Goal: Answer question/provide support

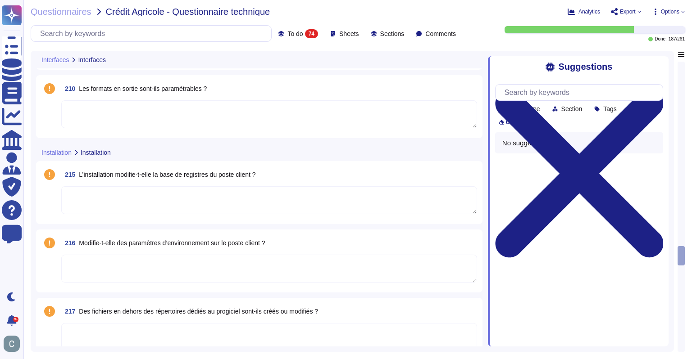
scroll to position [3153, 0]
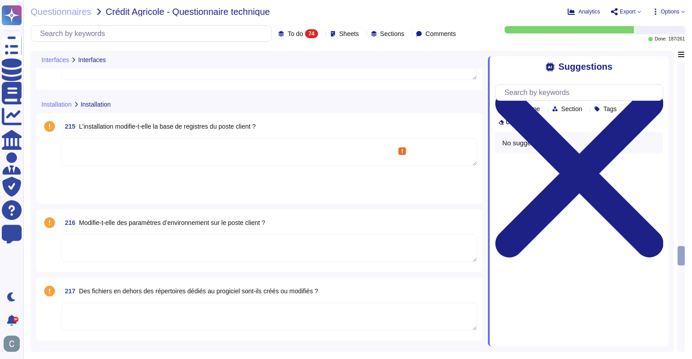
click at [148, 153] on textarea at bounding box center [269, 152] width 416 height 28
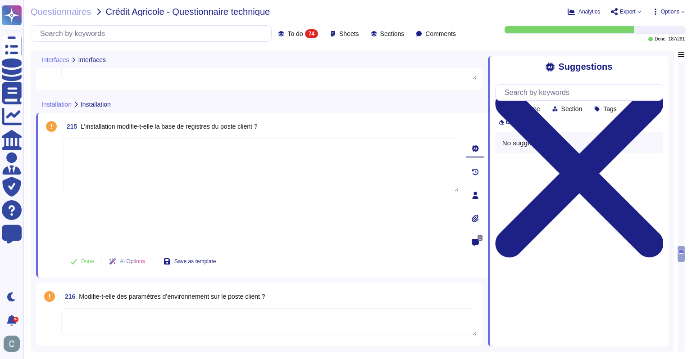
paste textarea "La solution AssessFirst est fournie exclusivement en mode SaaS"
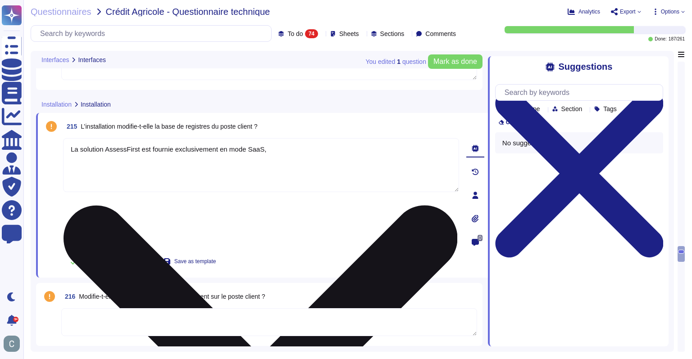
click at [334, 148] on textarea "La solution AssessFirst est fournie exclusivement en mode SaaS," at bounding box center [261, 165] width 396 height 54
paste textarea "application est consommée via un navigateur web ou par intégration API."
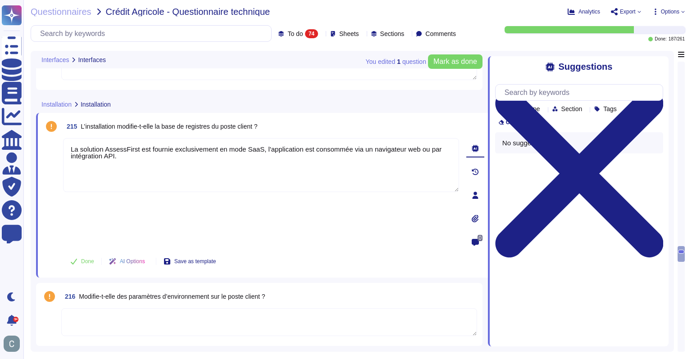
drag, startPoint x: 121, startPoint y: 156, endPoint x: 41, endPoint y: 141, distance: 80.6
click at [41, 141] on div "215 L’installation modifie-t-elle la base de registres du poste client ? La sol…" at bounding box center [262, 195] width 452 height 165
type textarea "La solution AssessFirst est fournie exclusivement en mode SaaS, l'application e…"
click at [80, 253] on button "Done" at bounding box center [82, 262] width 38 height 18
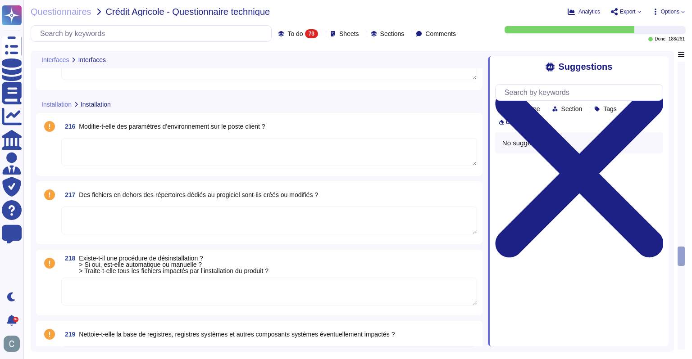
click at [131, 148] on textarea at bounding box center [269, 152] width 416 height 28
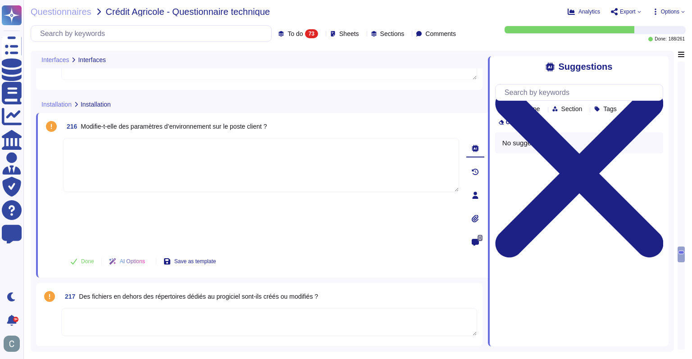
paste textarea "La solution AssessFirst est fournie exclusivement en mode SaaS, l'application e…"
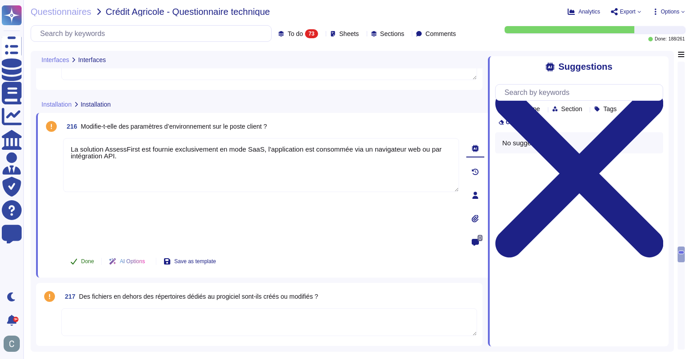
type textarea "La solution AssessFirst est fournie exclusivement en mode SaaS, l'application e…"
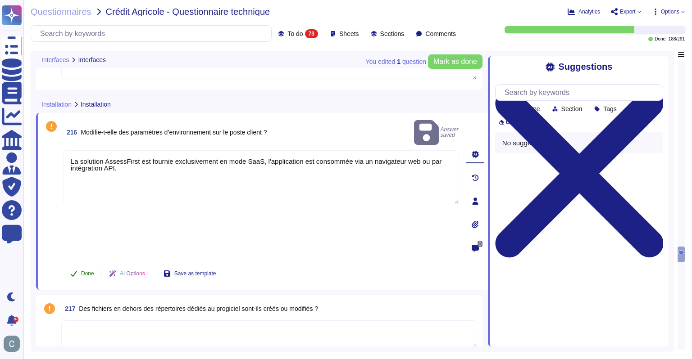
click at [86, 271] on span "Done" at bounding box center [87, 273] width 13 height 5
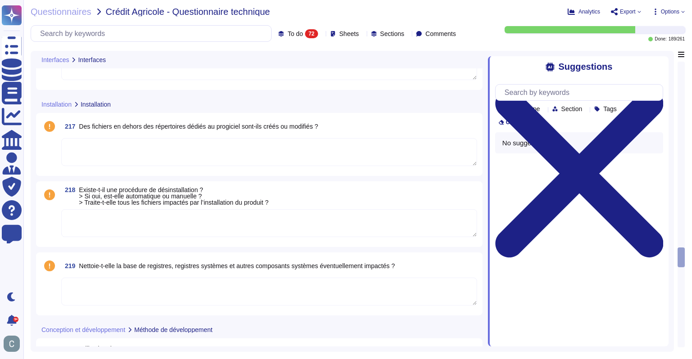
click at [118, 151] on textarea at bounding box center [269, 152] width 416 height 28
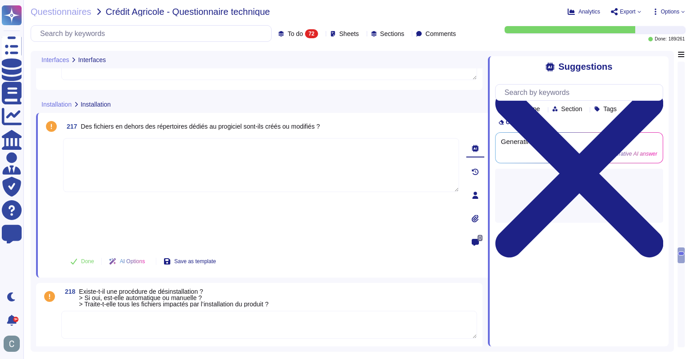
paste textarea "La solution AssessFirst est fournie exclusivement en mode SaaS, l'application e…"
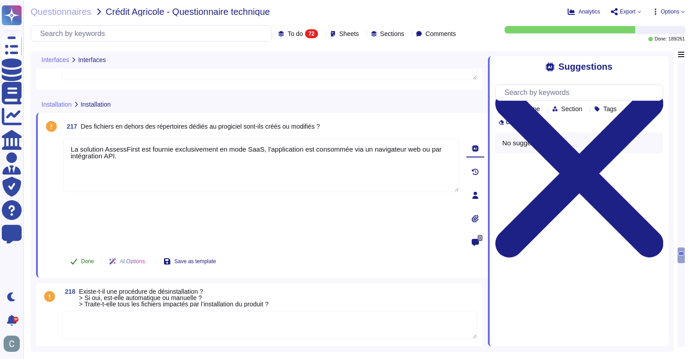
type textarea "La solution AssessFirst est fournie exclusivement en mode SaaS, l'application e…"
click at [81, 259] on span "Done" at bounding box center [87, 261] width 13 height 5
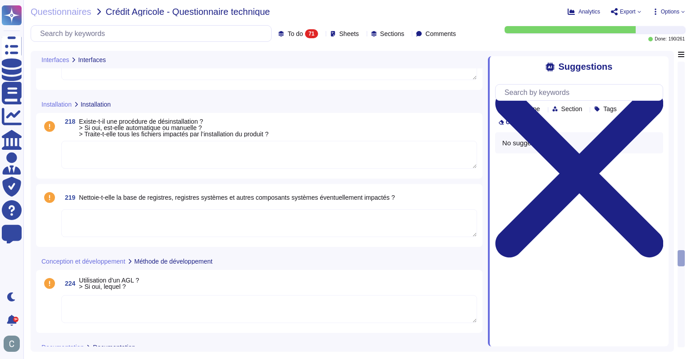
click at [115, 157] on textarea at bounding box center [269, 155] width 416 height 28
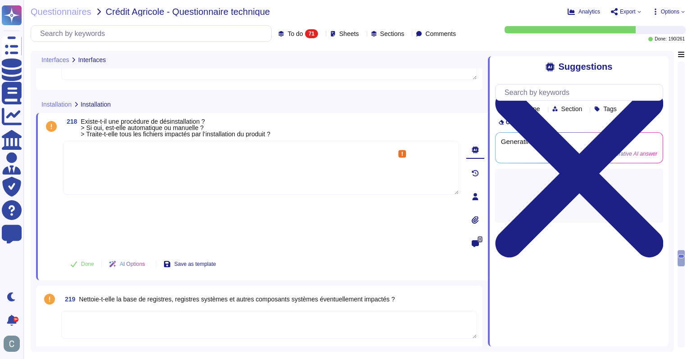
paste textarea "La solution AssessFirst est fournie exclusivement en mode SaaS, l'application e…"
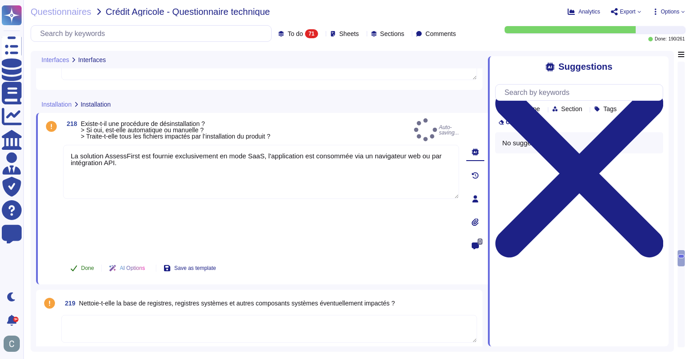
type textarea "La solution AssessFirst est fournie exclusivement en mode SaaS, l'application e…"
click at [83, 266] on span "Done" at bounding box center [87, 268] width 13 height 5
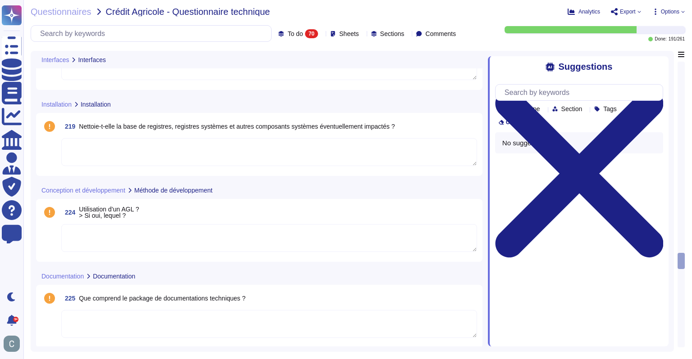
click at [109, 148] on textarea at bounding box center [269, 152] width 416 height 28
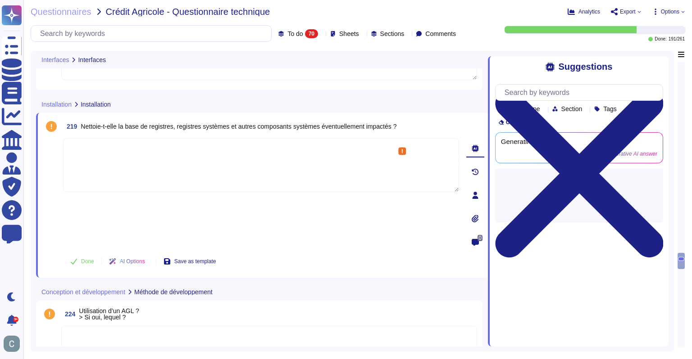
paste textarea "La solution AssessFirst est fournie exclusivement en mode SaaS, l'application e…"
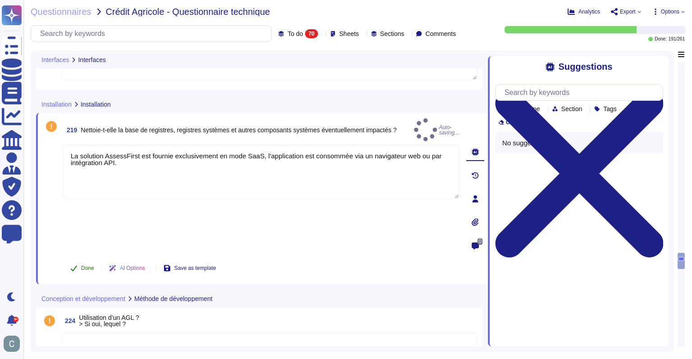
type textarea "La solution AssessFirst est fournie exclusivement en mode SaaS, l'application e…"
click at [85, 266] on span "Done" at bounding box center [87, 268] width 13 height 5
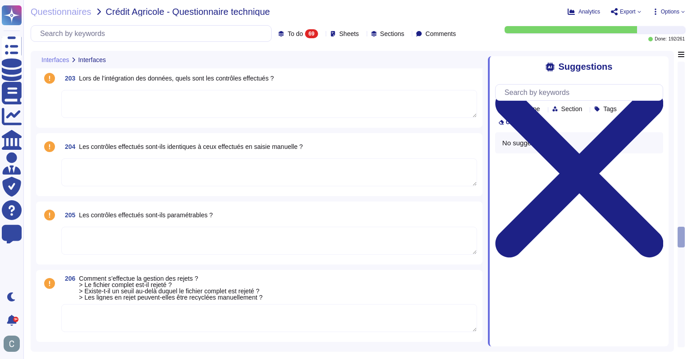
scroll to position [2625, 0]
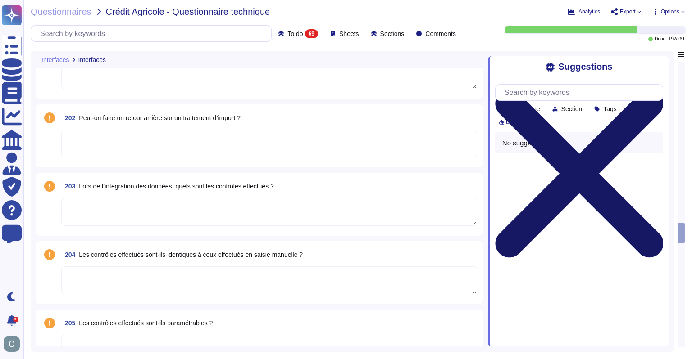
click at [660, 90] on icon at bounding box center [579, 174] width 168 height 168
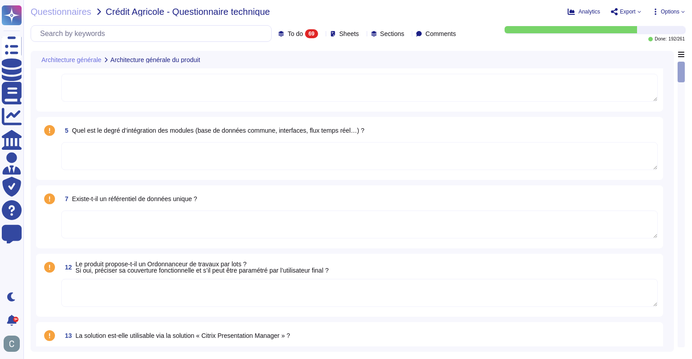
scroll to position [0, 0]
